Goal: Transaction & Acquisition: Purchase product/service

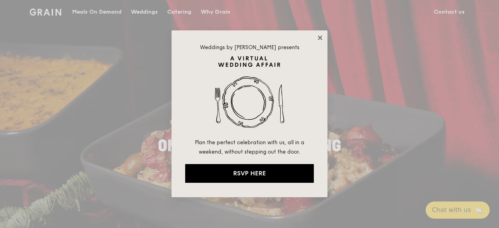
click at [320, 38] on icon at bounding box center [320, 37] width 4 height 4
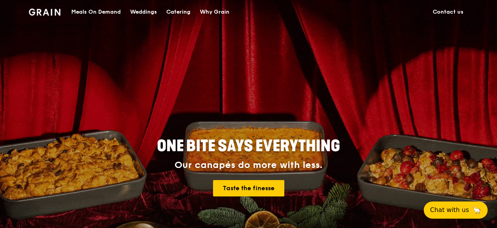
click at [93, 13] on div "Meals On Demand" at bounding box center [96, 11] width 50 height 23
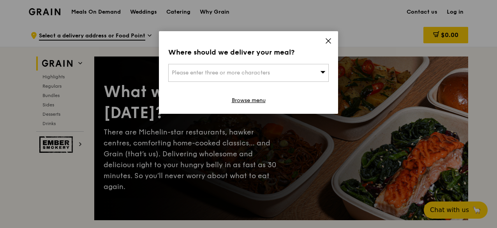
click at [306, 70] on div "Please enter three or more characters" at bounding box center [248, 73] width 161 height 18
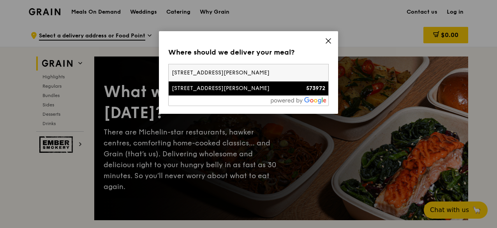
type input "[STREET_ADDRESS][PERSON_NAME]"
click at [253, 86] on div "[STREET_ADDRESS][PERSON_NAME]" at bounding box center [229, 89] width 115 height 8
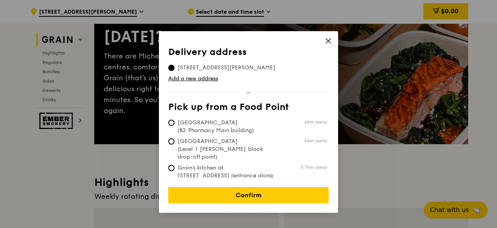
scroll to position [78, 0]
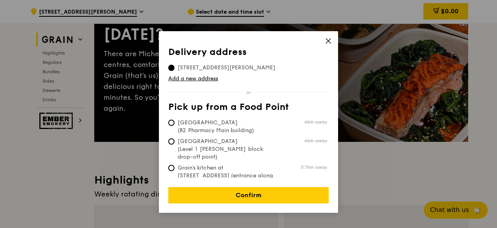
click at [177, 128] on span "[GEOGRAPHIC_DATA] (B2 Pharmacy Main building)" at bounding box center [226, 127] width 116 height 16
click at [175, 126] on input "[GEOGRAPHIC_DATA] (B2 Pharmacy Main building) 4km away" at bounding box center [171, 123] width 6 height 6
radio input "true"
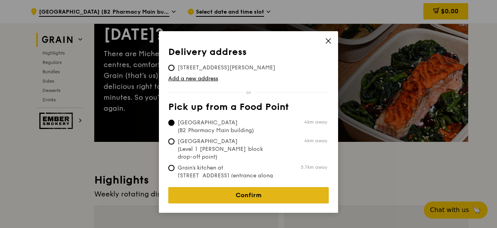
click at [207, 187] on link "Confirm" at bounding box center [248, 195] width 161 height 16
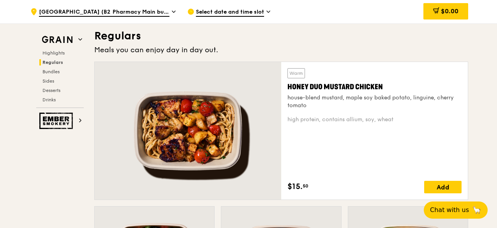
scroll to position [690, 0]
